Goal: Task Accomplishment & Management: Use online tool/utility

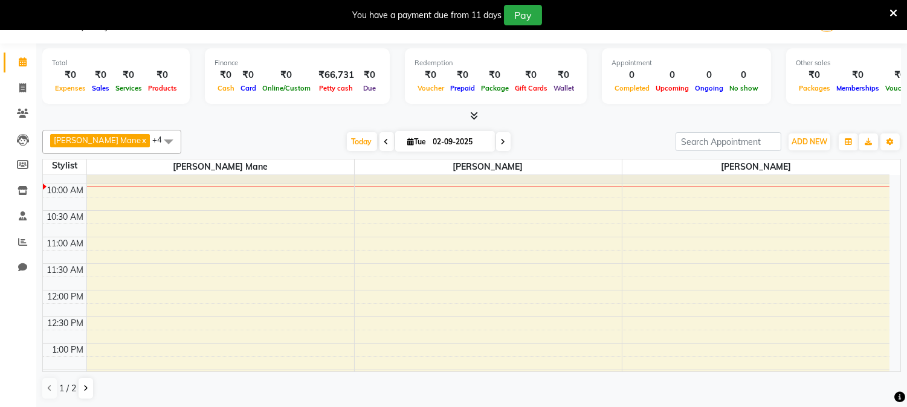
scroll to position [67, 0]
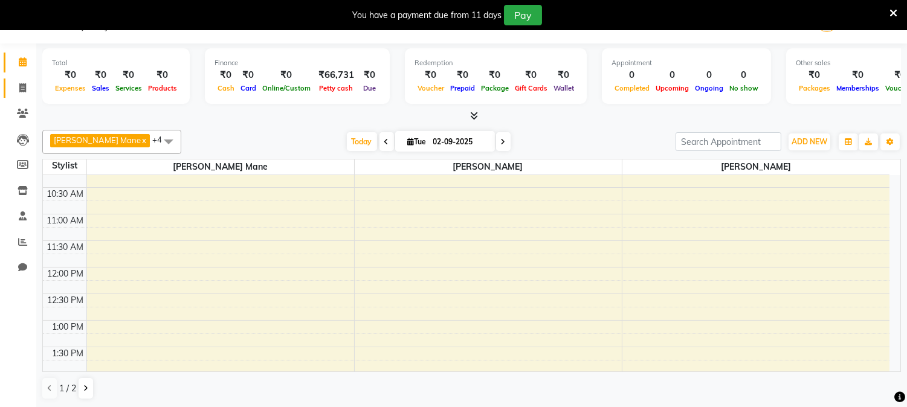
click at [18, 79] on link "Invoice" at bounding box center [18, 89] width 29 height 20
select select "144"
select select "service"
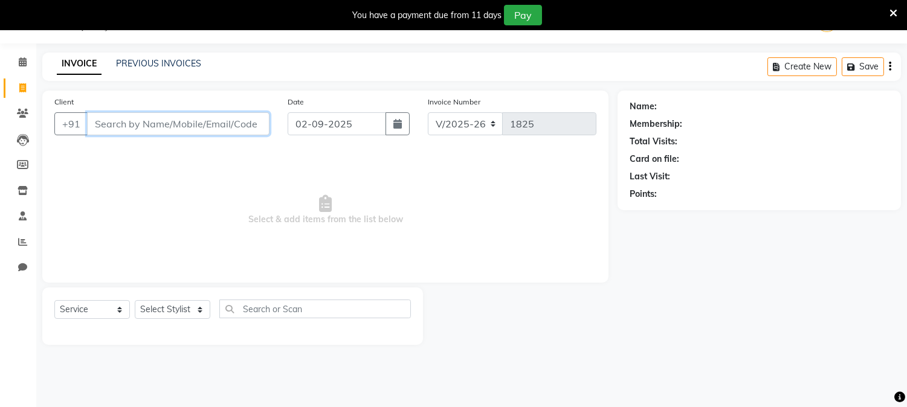
click at [173, 128] on input "Client" at bounding box center [178, 123] width 183 height 23
click at [189, 125] on input "Client" at bounding box center [178, 123] width 183 height 23
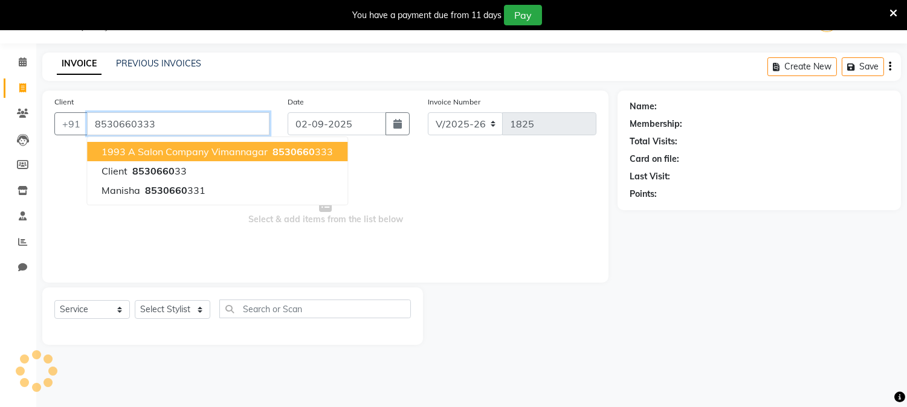
type input "8530660333"
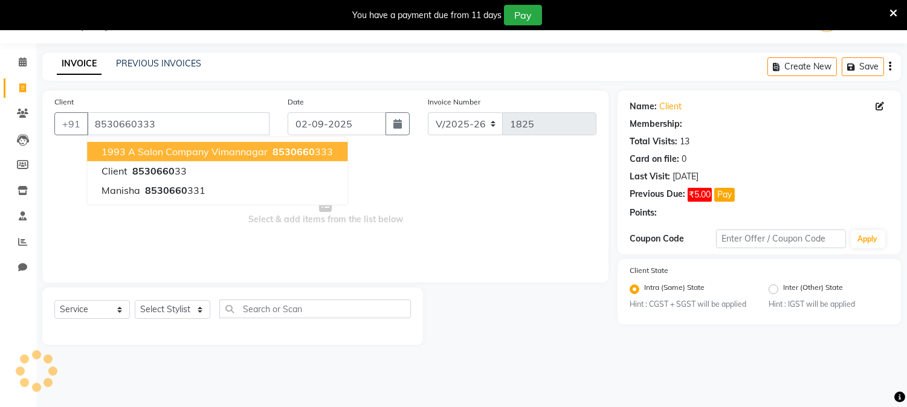
click at [208, 146] on span "1993 A salon company vimannagar" at bounding box center [185, 152] width 166 height 12
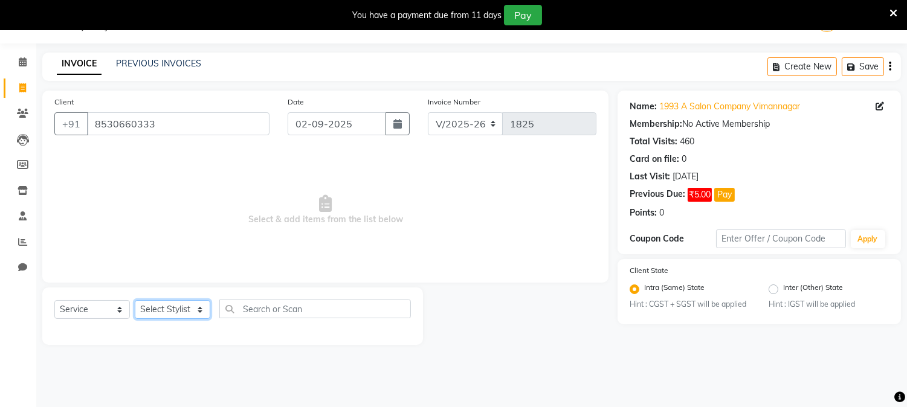
click at [193, 305] on select "Select Stylist [PERSON_NAME] Mane [PERSON_NAME] Reception [PERSON_NAME] [PERSON…" at bounding box center [173, 309] width 76 height 19
select select "86362"
click at [135, 301] on select "Select Stylist [PERSON_NAME] Mane [PERSON_NAME] Reception [PERSON_NAME] [PERSON…" at bounding box center [173, 309] width 76 height 19
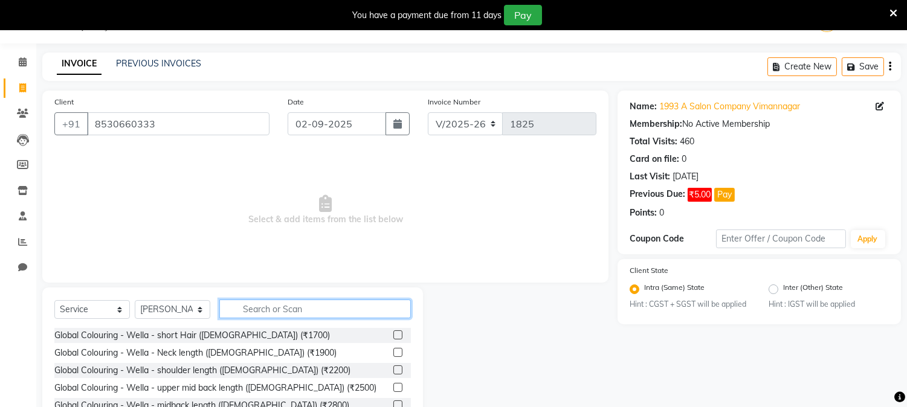
click at [268, 306] on input "text" at bounding box center [315, 309] width 192 height 19
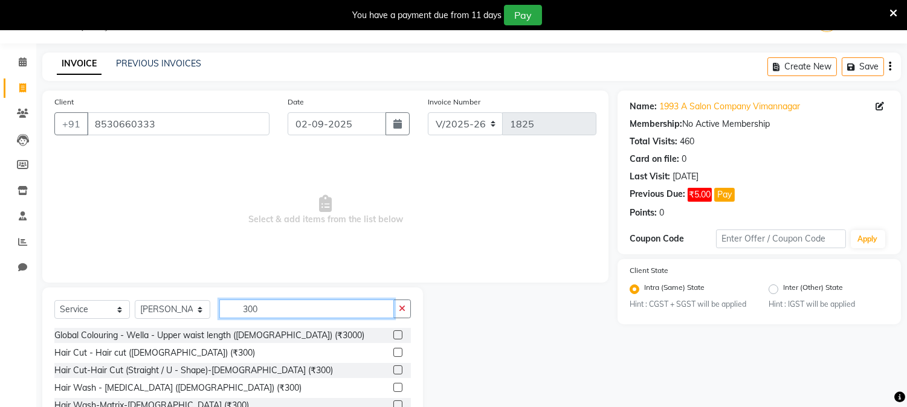
type input "300"
click at [157, 344] on div "Global Colouring - Wella - Upper waist length ([DEMOGRAPHIC_DATA]) (₹3000) Hair…" at bounding box center [232, 388] width 357 height 121
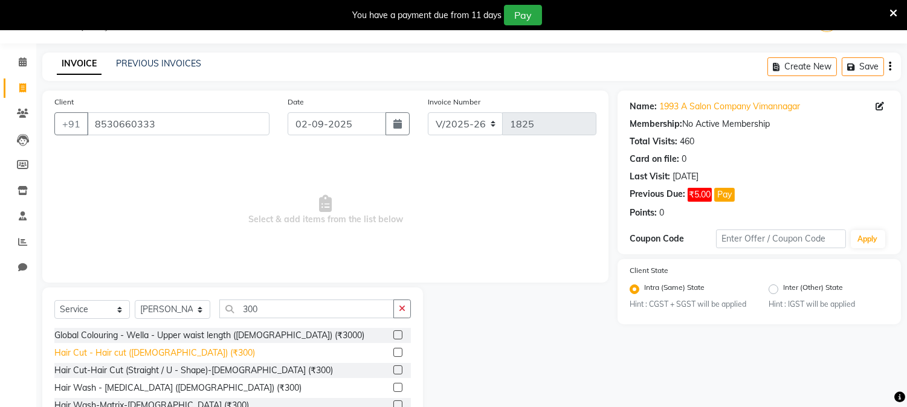
click at [155, 347] on div "Hair Cut - Hair cut ([DEMOGRAPHIC_DATA]) (₹300)" at bounding box center [154, 353] width 201 height 13
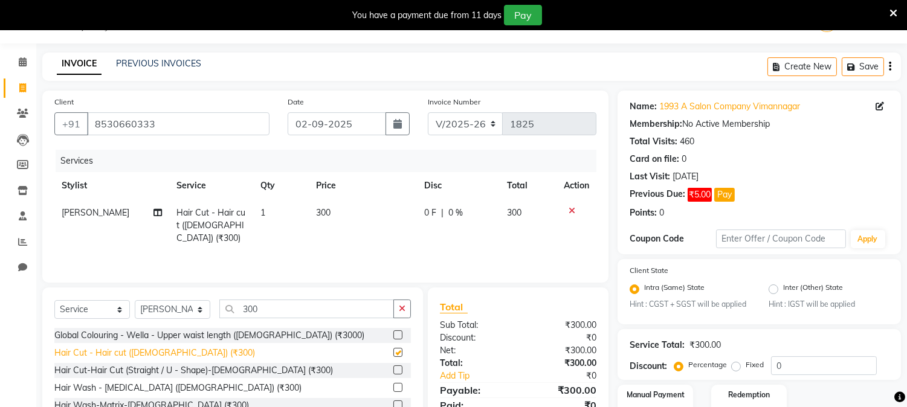
checkbox input "false"
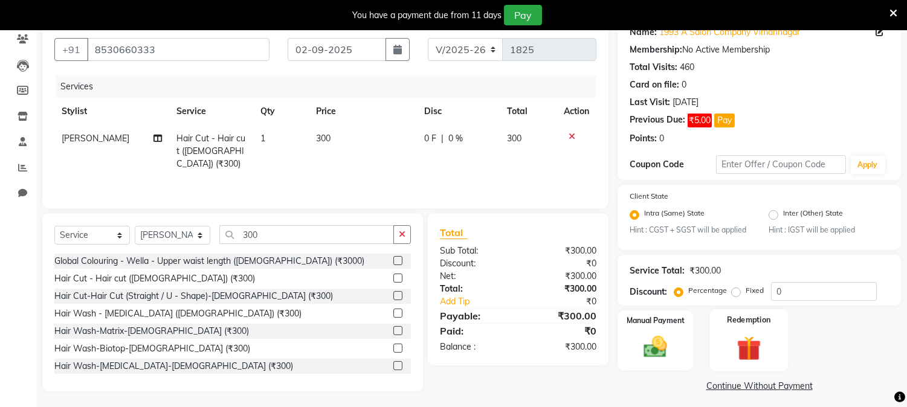
scroll to position [110, 0]
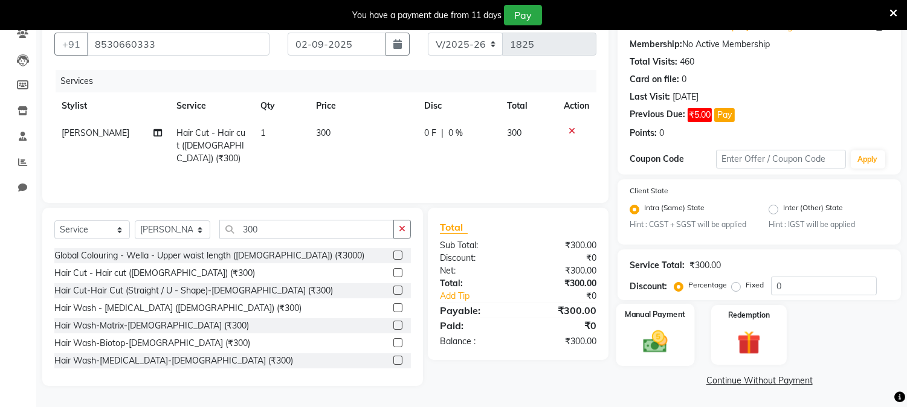
click at [664, 349] on img at bounding box center [656, 342] width 40 height 28
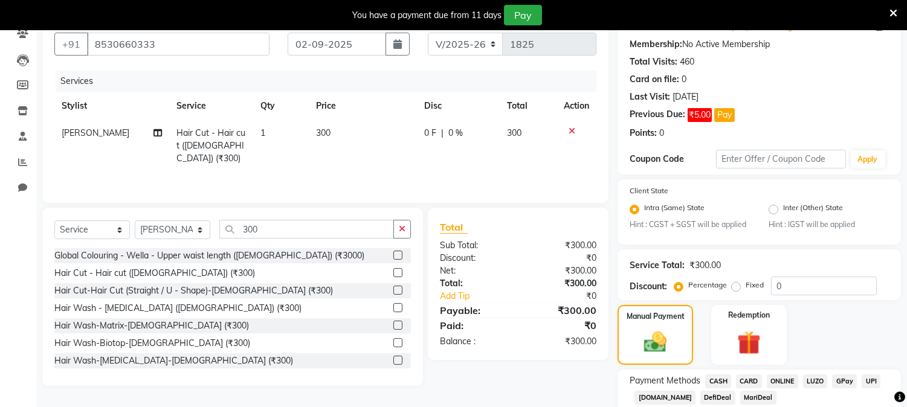
click at [715, 379] on span "CASH" at bounding box center [718, 382] width 26 height 14
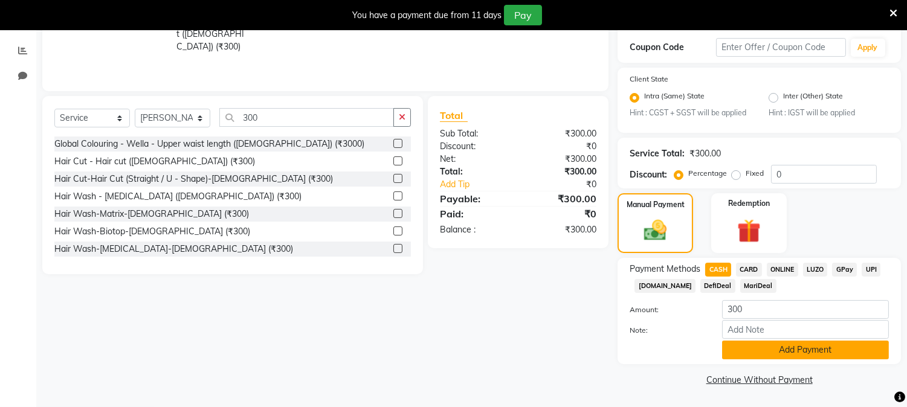
click at [789, 347] on button "Add Payment" at bounding box center [805, 350] width 167 height 19
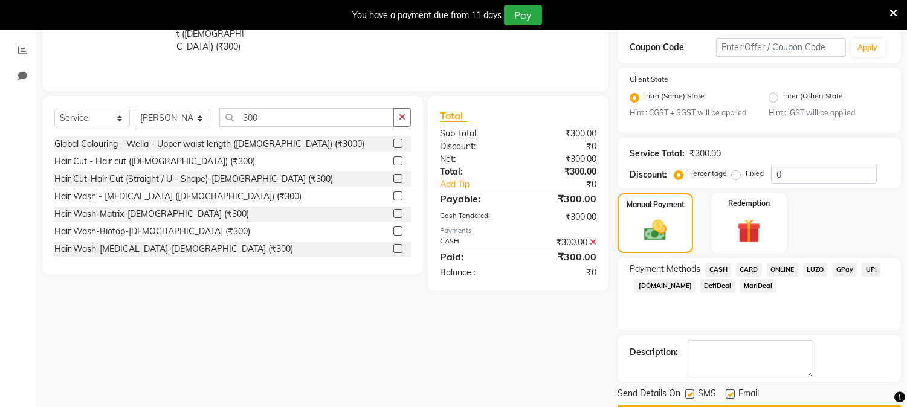
scroll to position [256, 0]
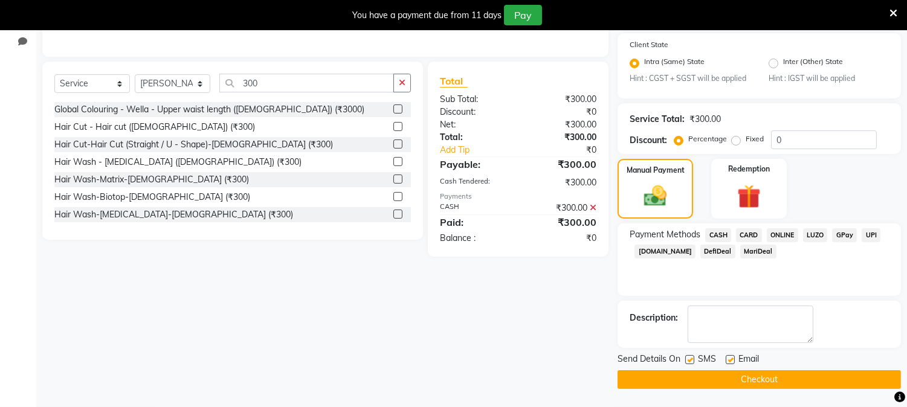
click at [756, 382] on button "Checkout" at bounding box center [759, 379] width 283 height 19
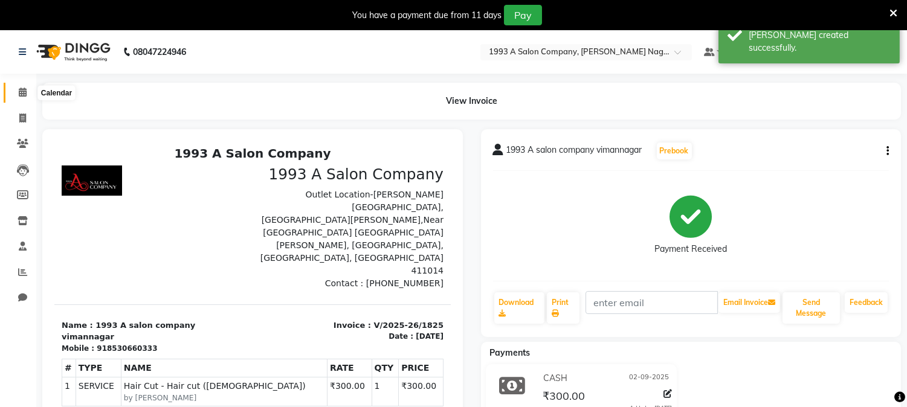
click at [19, 86] on span at bounding box center [22, 93] width 21 height 14
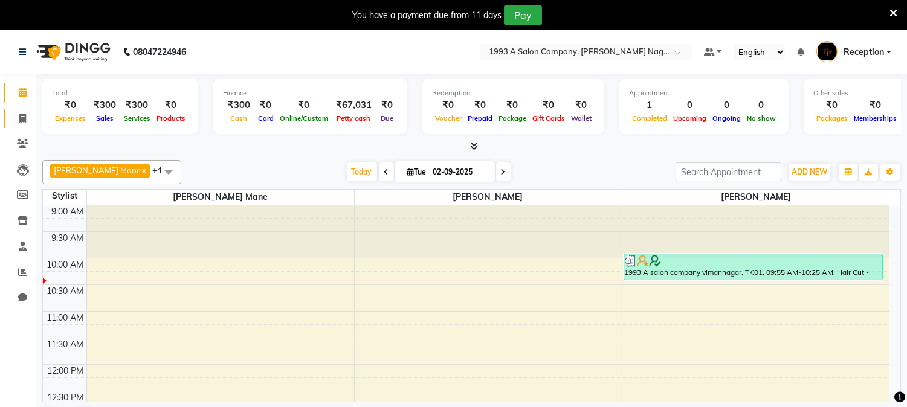
click at [25, 109] on link "Invoice" at bounding box center [18, 119] width 29 height 20
select select "144"
select select "service"
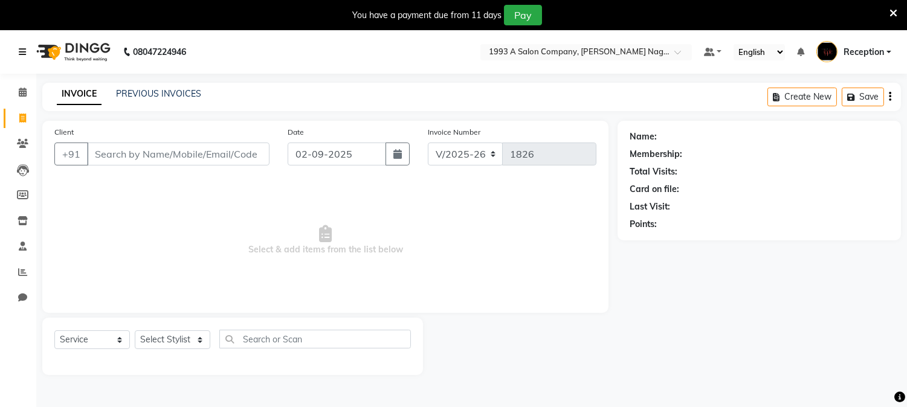
click at [19, 47] on link at bounding box center [25, 52] width 12 height 34
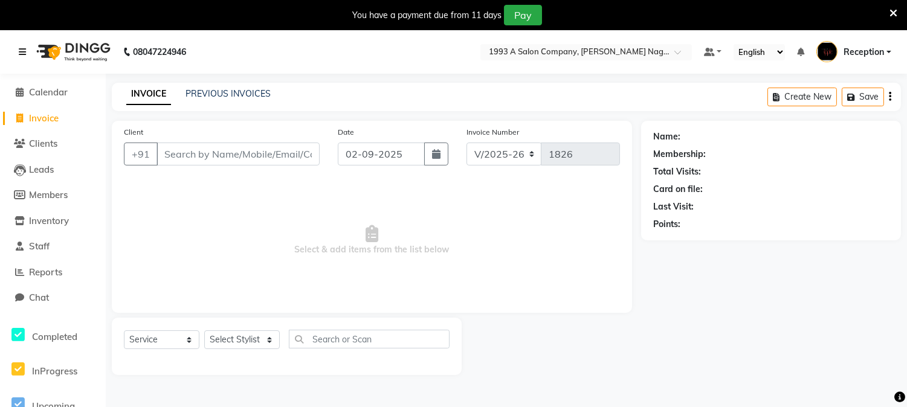
click at [19, 47] on link at bounding box center [25, 52] width 12 height 34
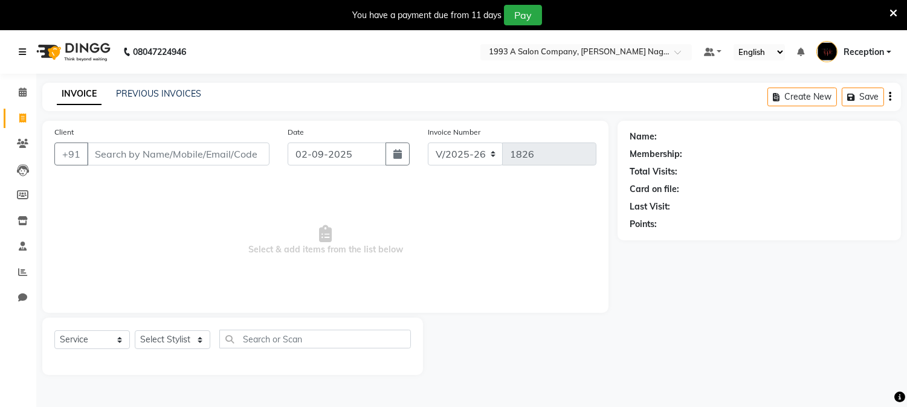
click at [19, 47] on link at bounding box center [25, 52] width 12 height 34
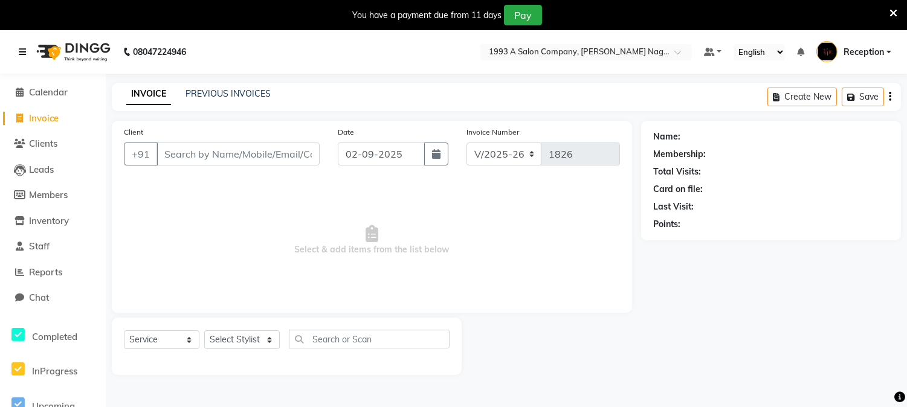
click at [25, 50] on icon at bounding box center [22, 52] width 7 height 8
